Goal: Find contact information: Find contact information

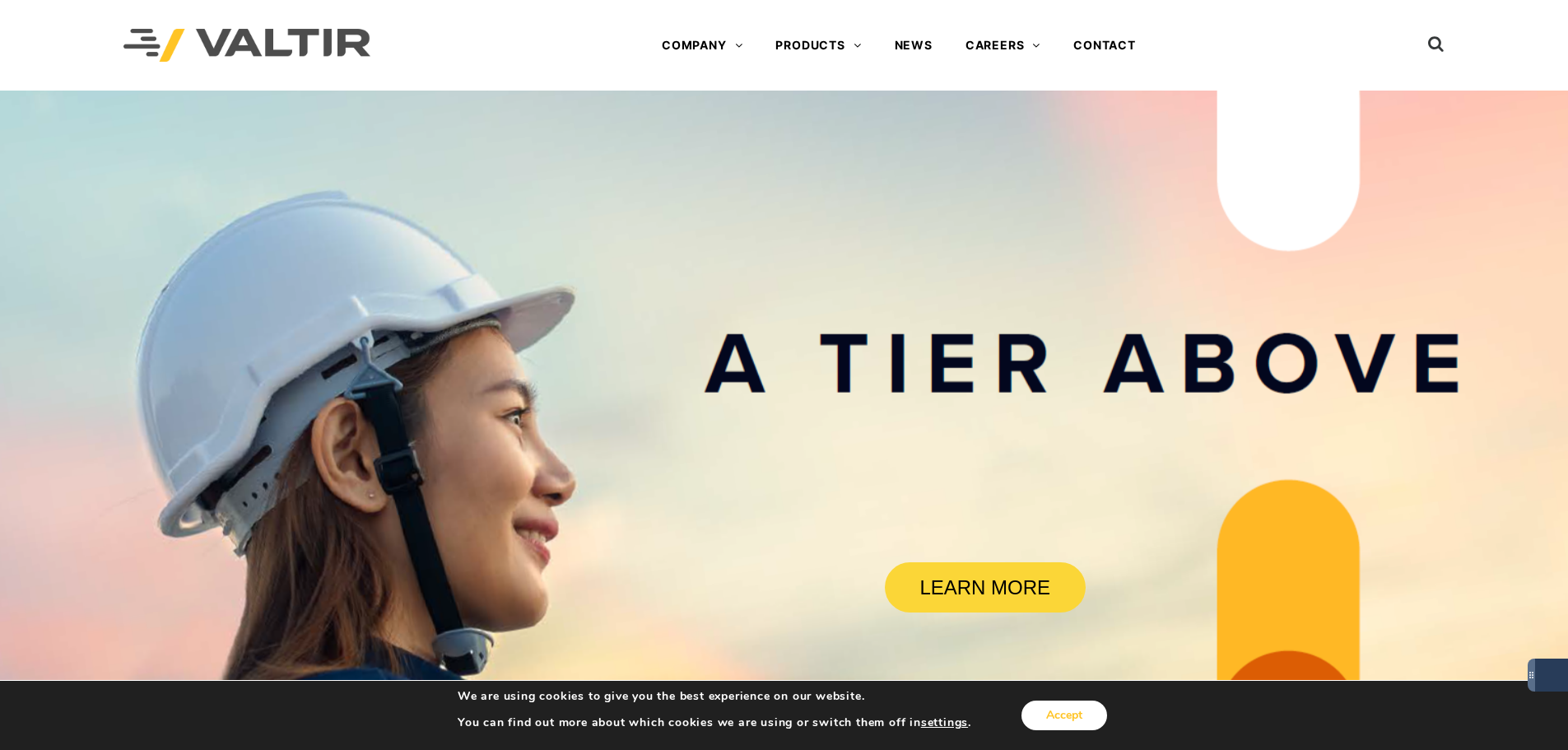
click at [1059, 715] on button "Accept" at bounding box center [1064, 715] width 85 height 30
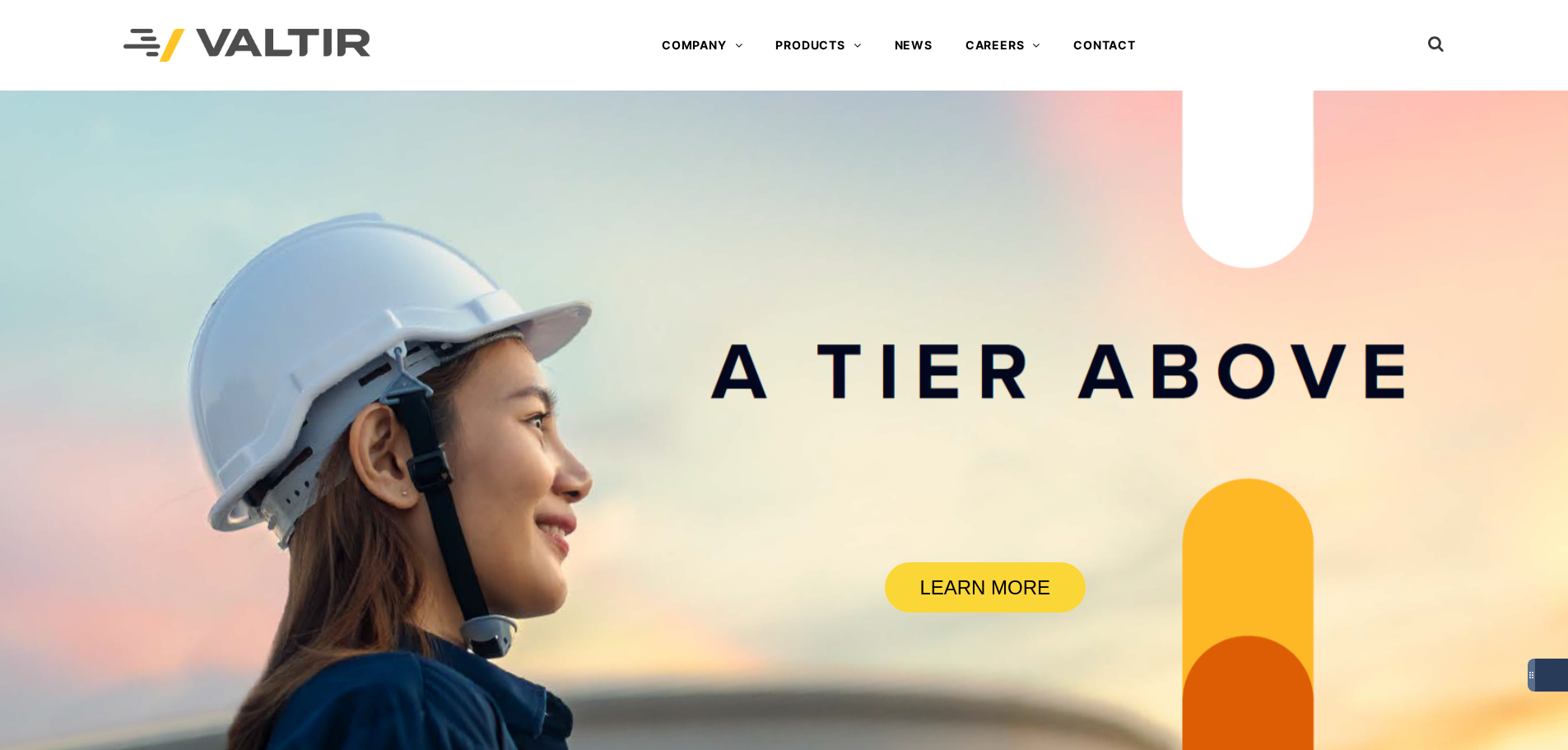
click at [564, 30] on div "Menu COMPANY ABOUT VALTIR OUR HISTORY RENTALS INTERNATIONAL PRODUCTS BARRICADES…" at bounding box center [898, 45] width 807 height 33
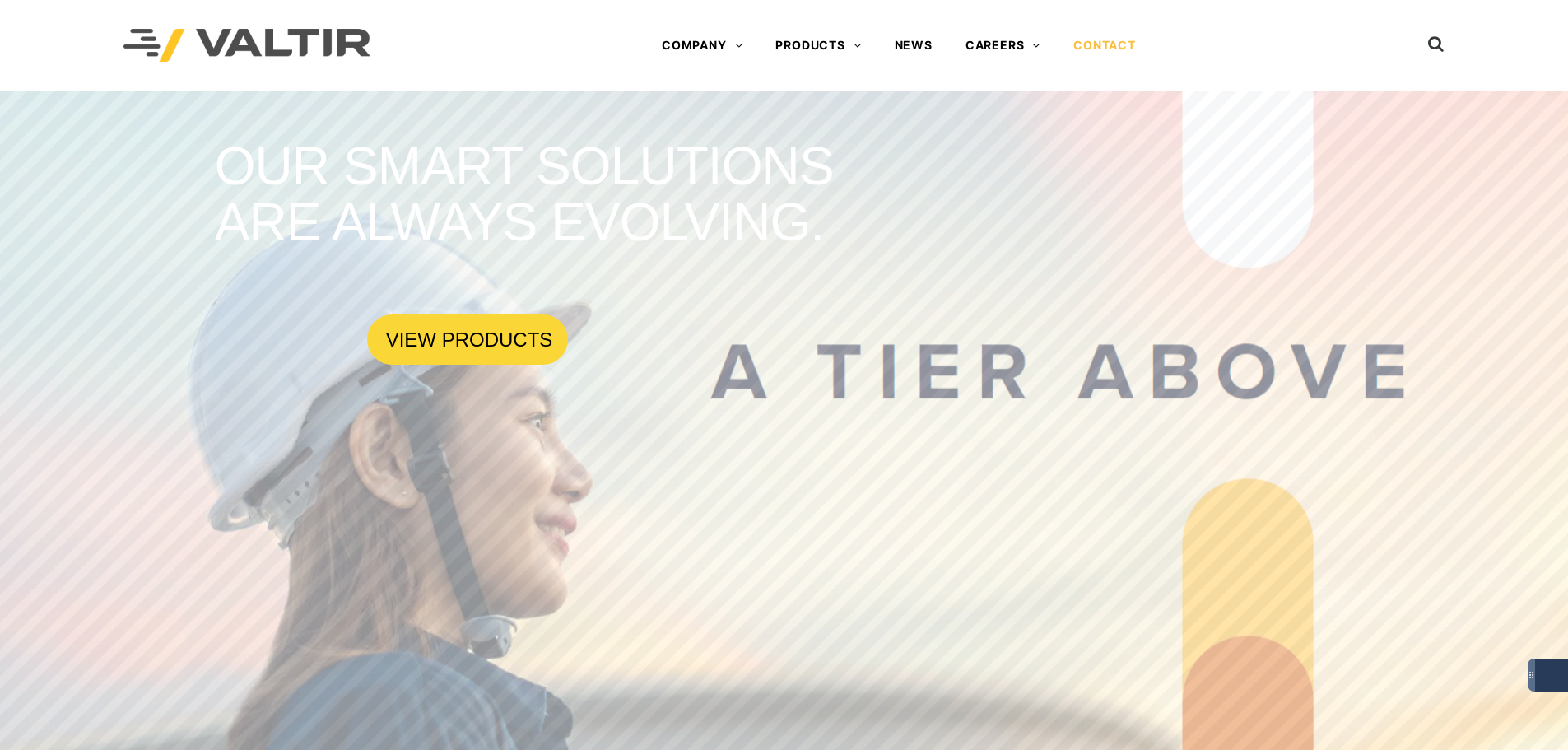
click at [1123, 44] on link "CONTACT" at bounding box center [1105, 45] width 96 height 33
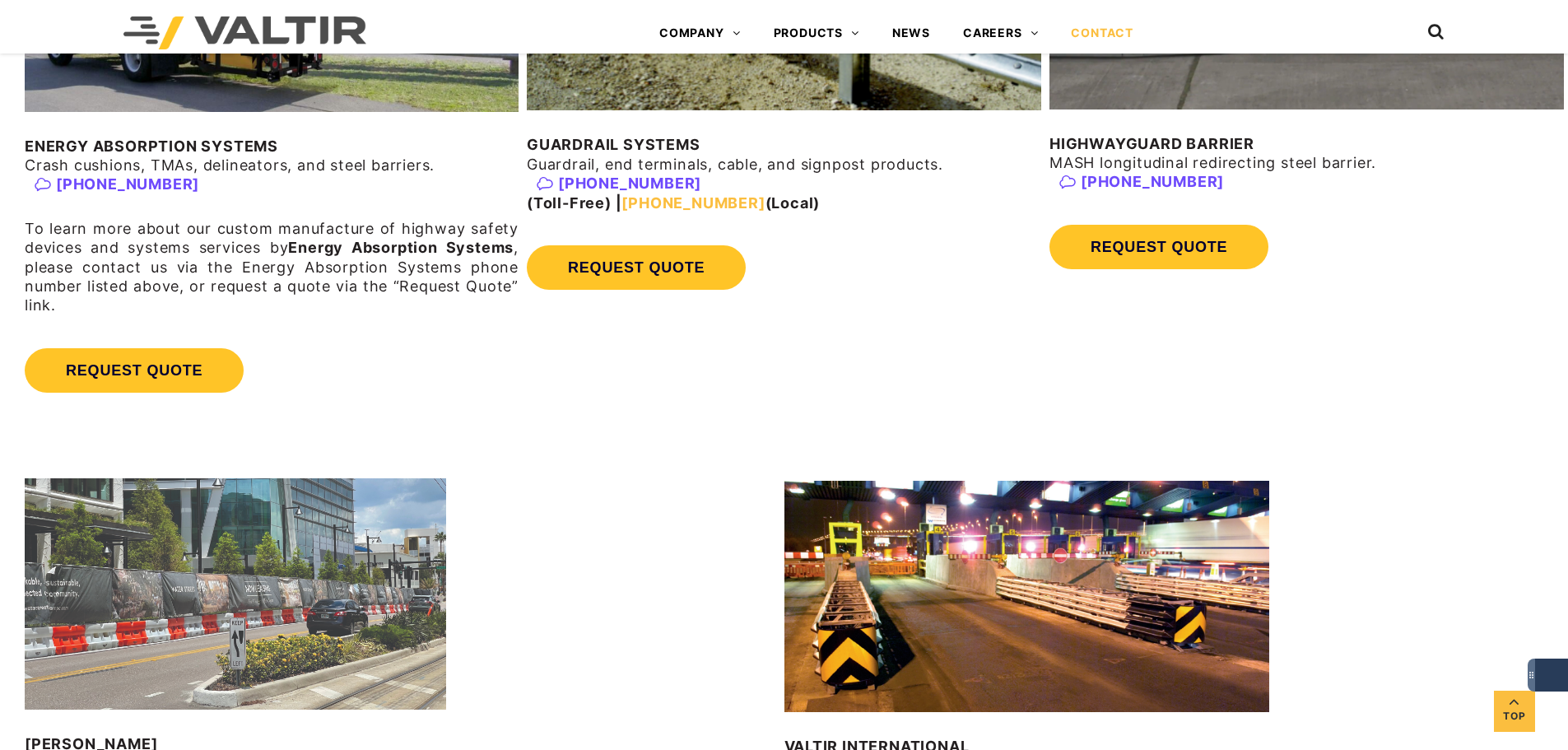
scroll to position [1317, 0]
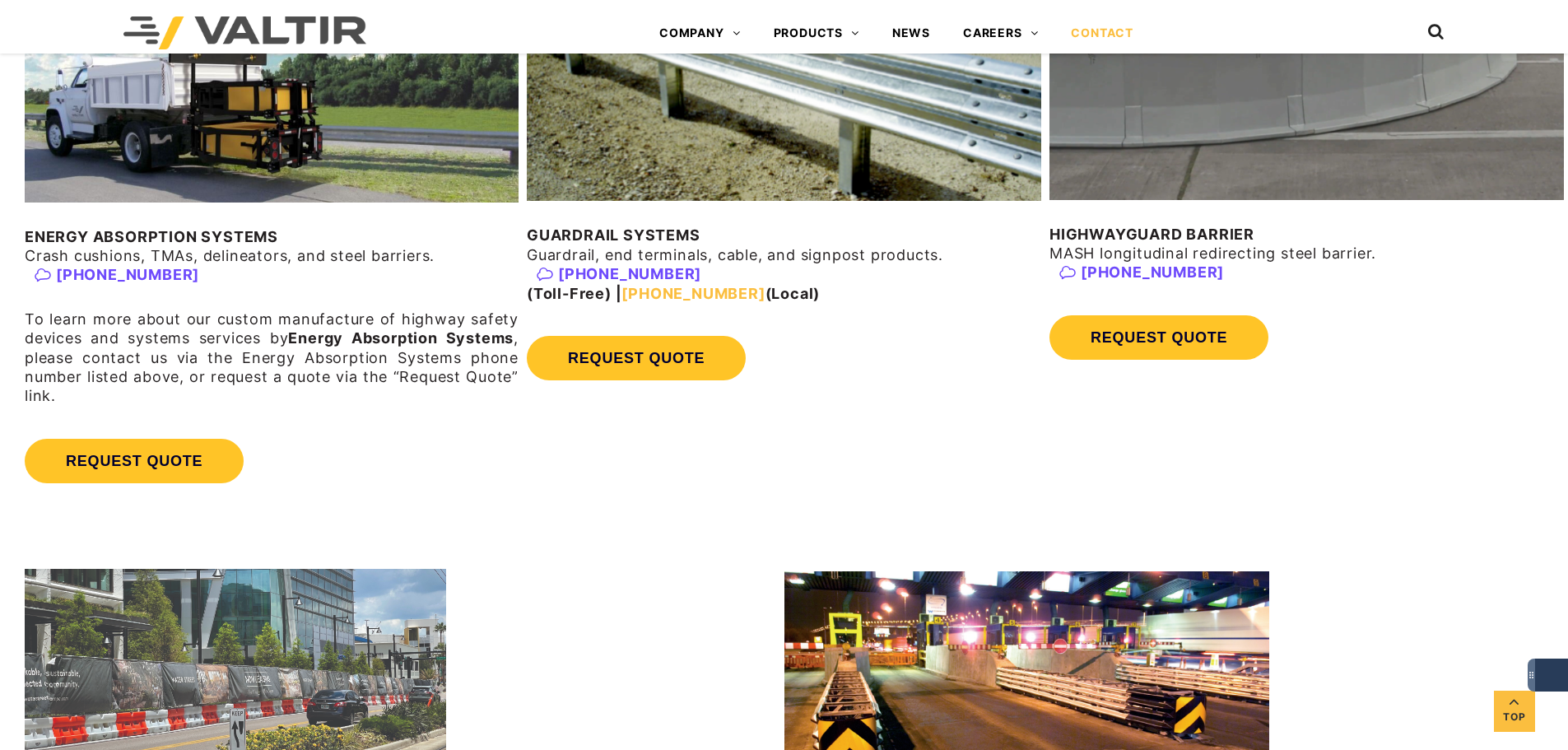
scroll to position [1070, 0]
click at [747, 502] on div "ENERGY ABSORPTION SYSTEMS Crash cushions, TMAs, delineators, and steel barriers…" at bounding box center [784, 219] width 1568 height 611
